Goal: Check status: Check status

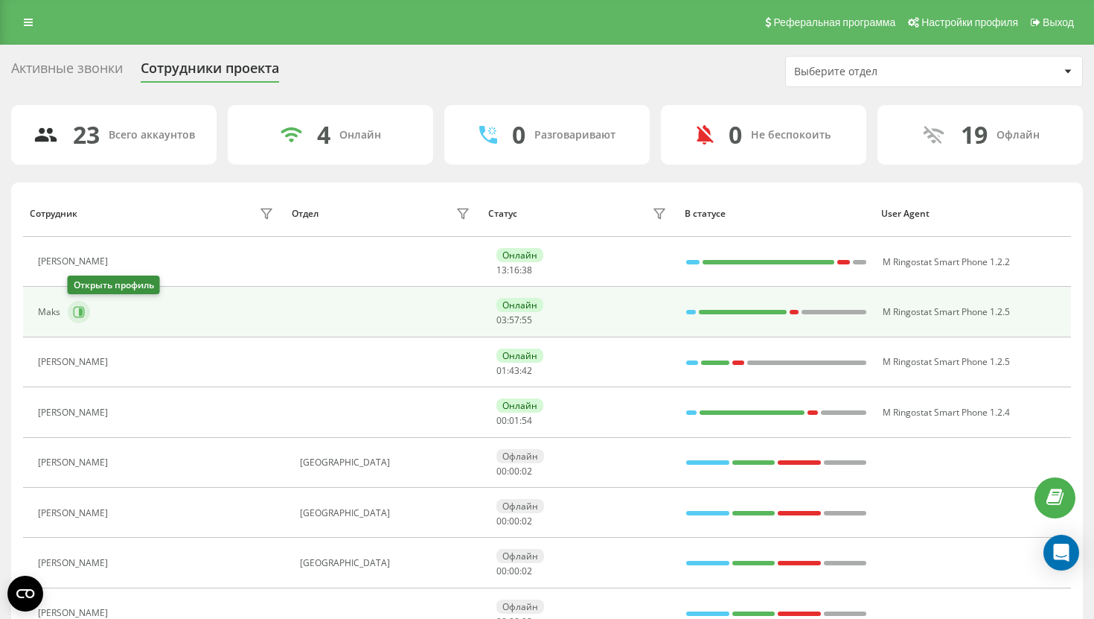
click at [83, 308] on icon at bounding box center [79, 312] width 11 height 11
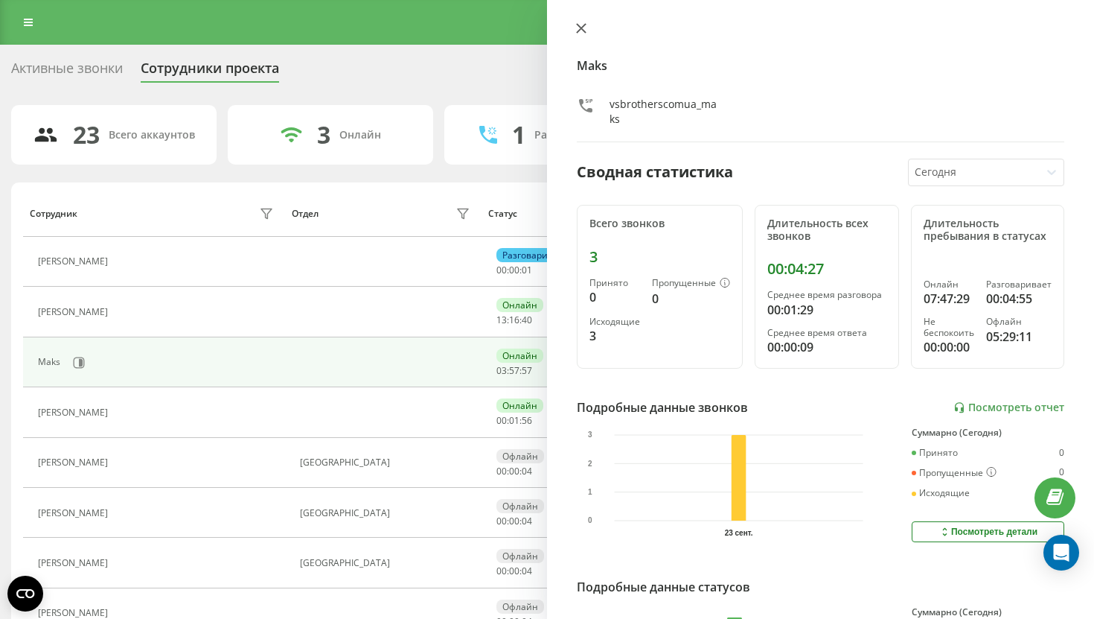
click at [578, 22] on button at bounding box center [581, 29] width 19 height 14
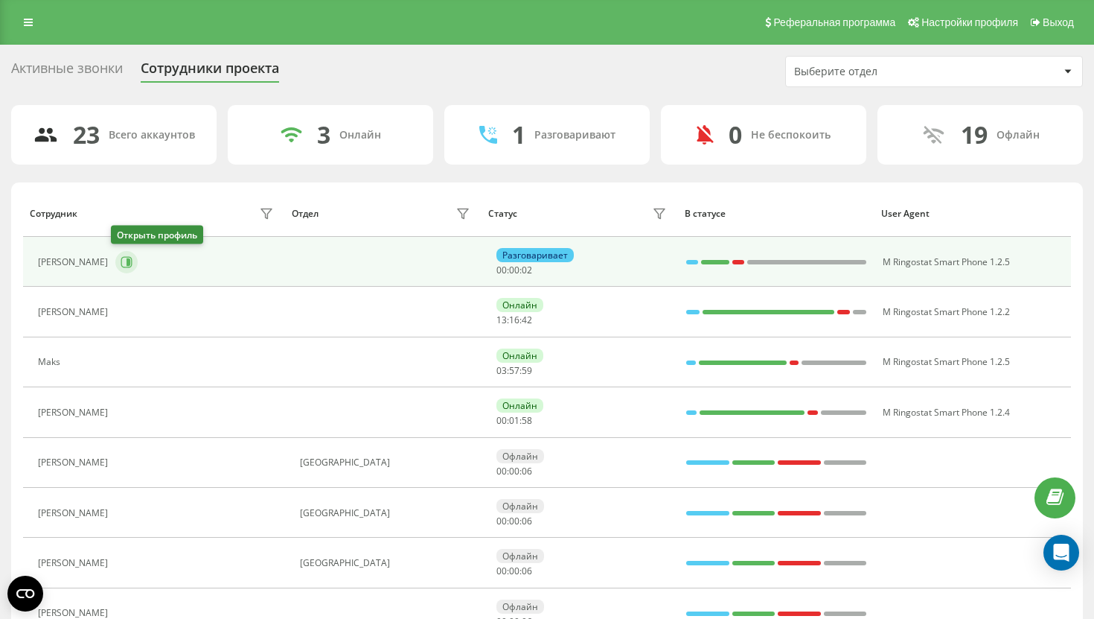
click at [127, 260] on icon at bounding box center [129, 261] width 4 height 7
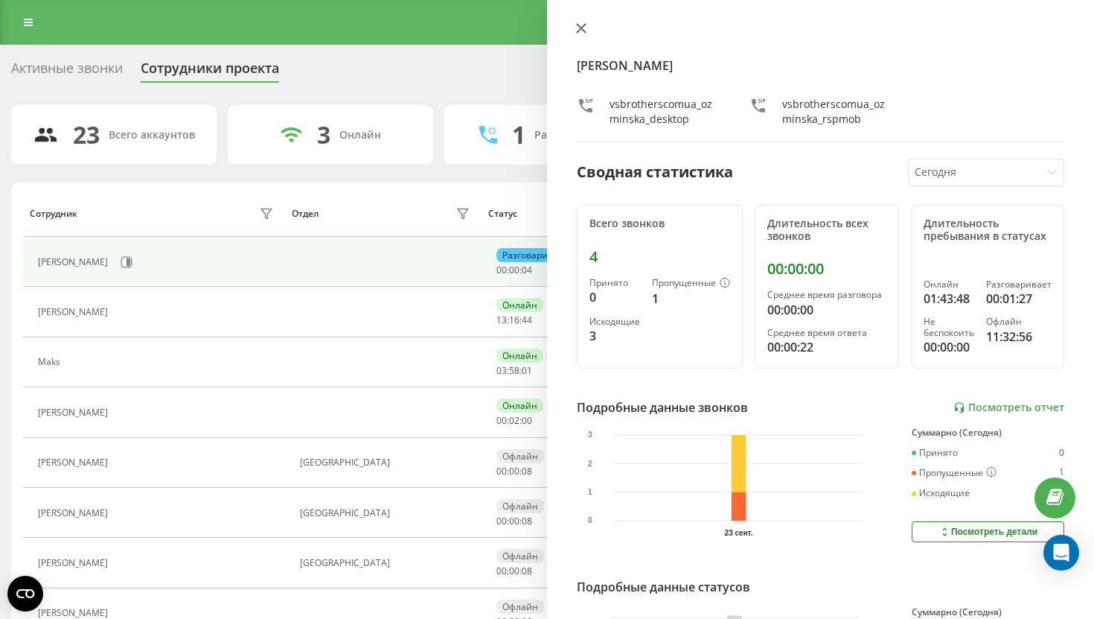
click at [582, 30] on icon at bounding box center [581, 28] width 9 height 9
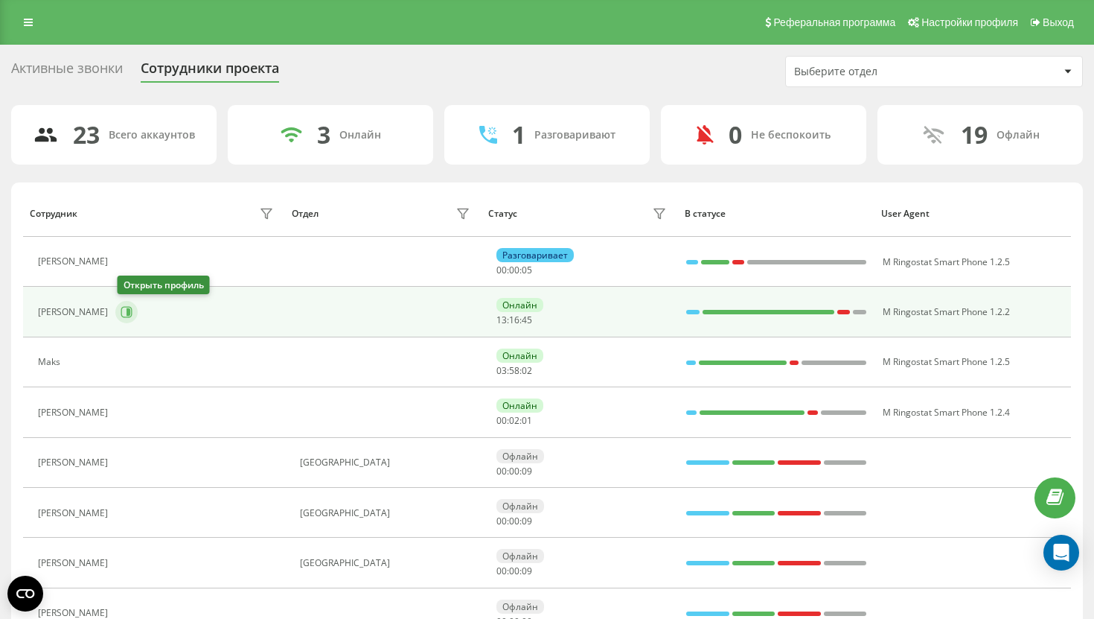
click at [132, 316] on icon at bounding box center [126, 312] width 11 height 11
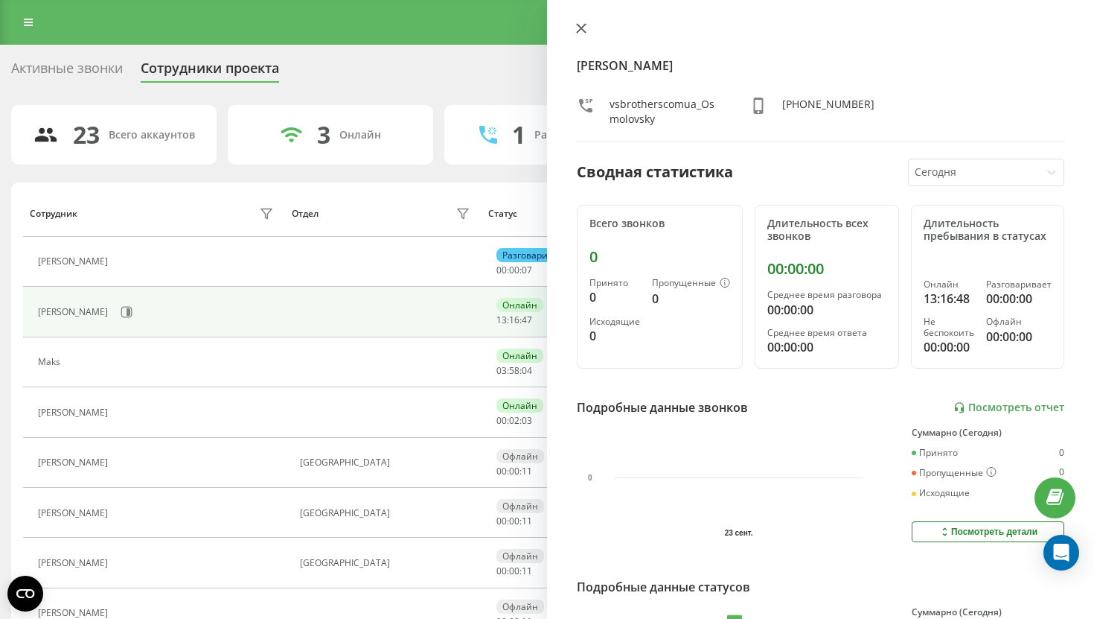
click at [580, 30] on icon at bounding box center [581, 28] width 9 height 9
